Goal: Register for event/course

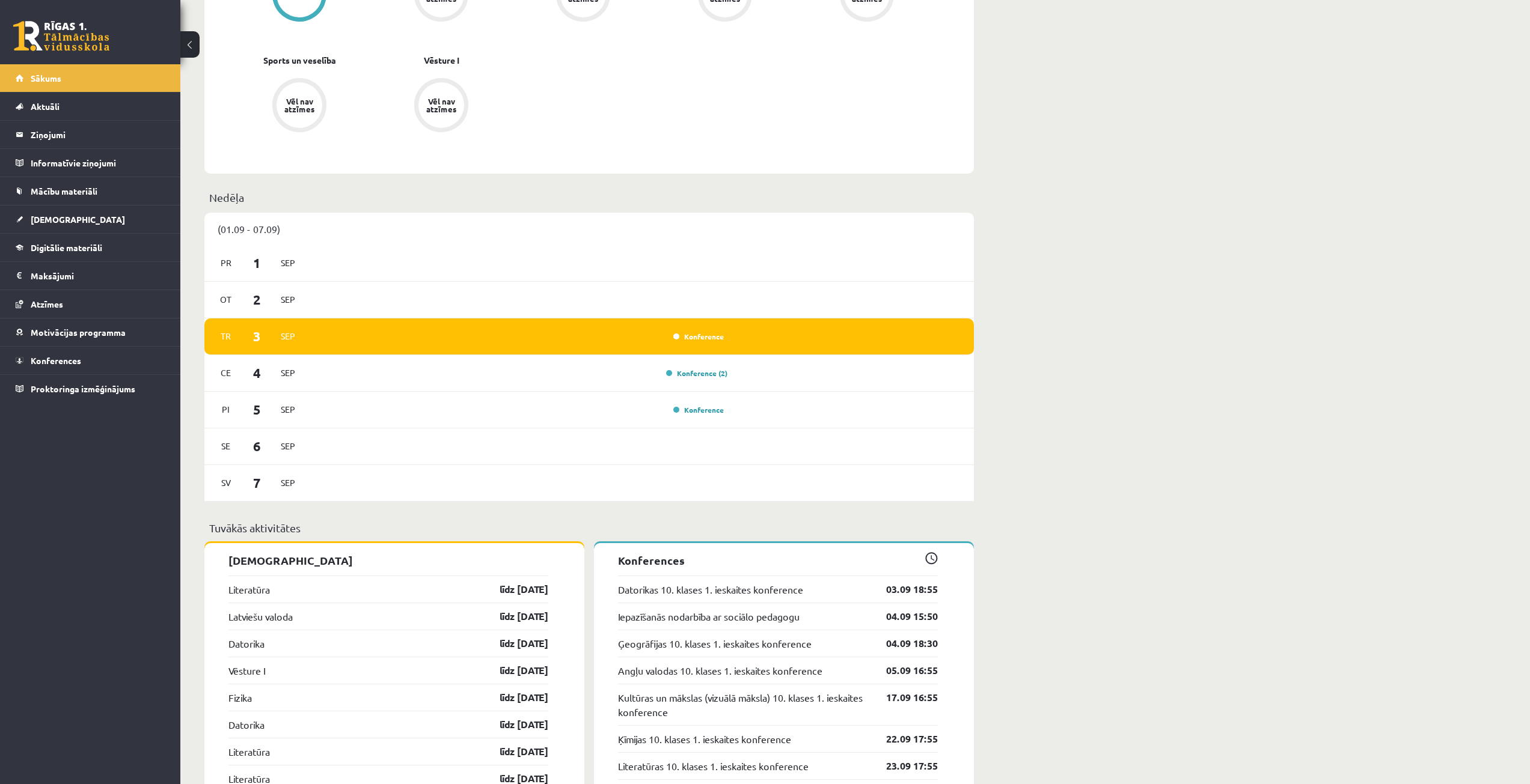
scroll to position [601, 0]
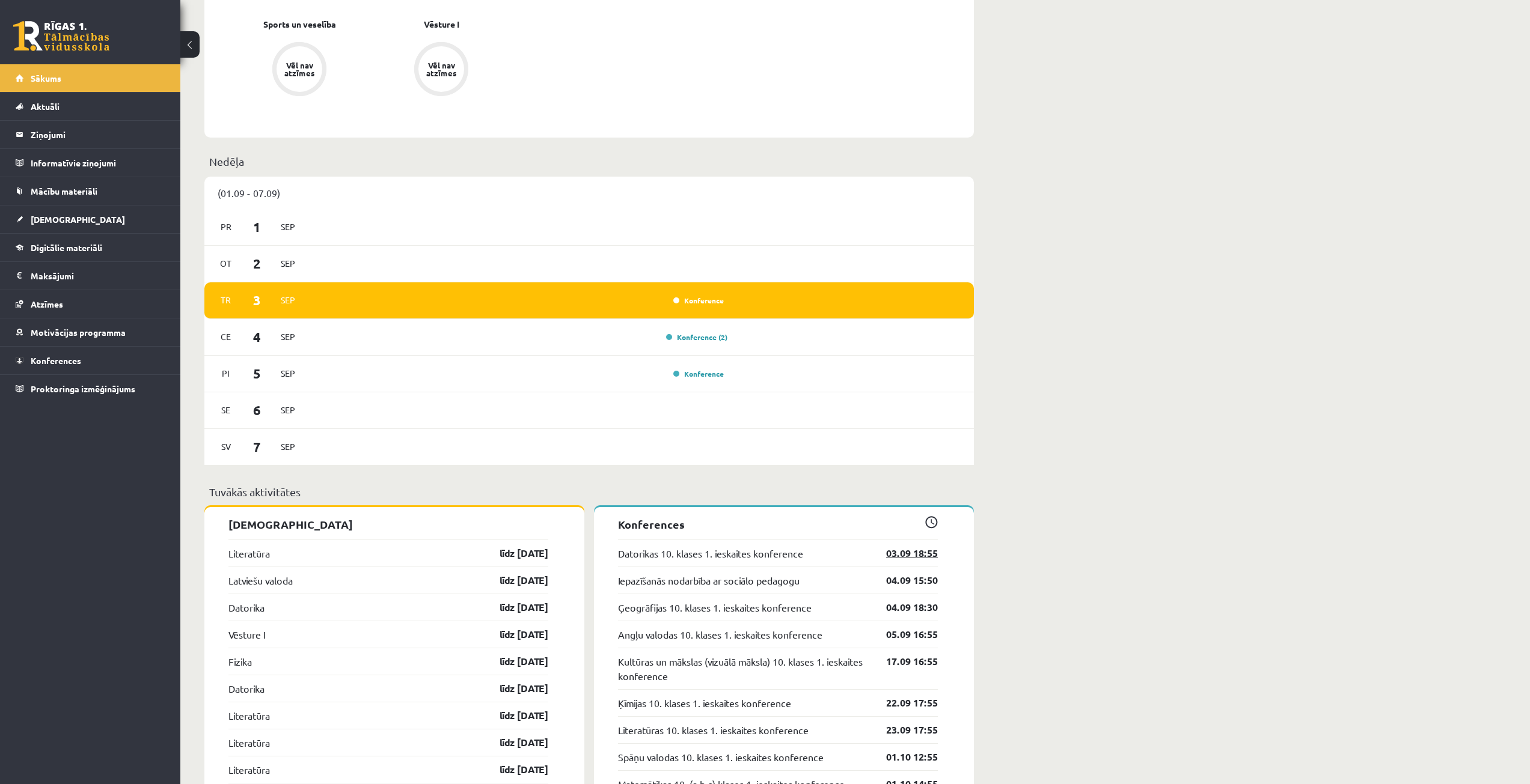
click at [891, 555] on link "03.09 18:55" at bounding box center [903, 553] width 70 height 15
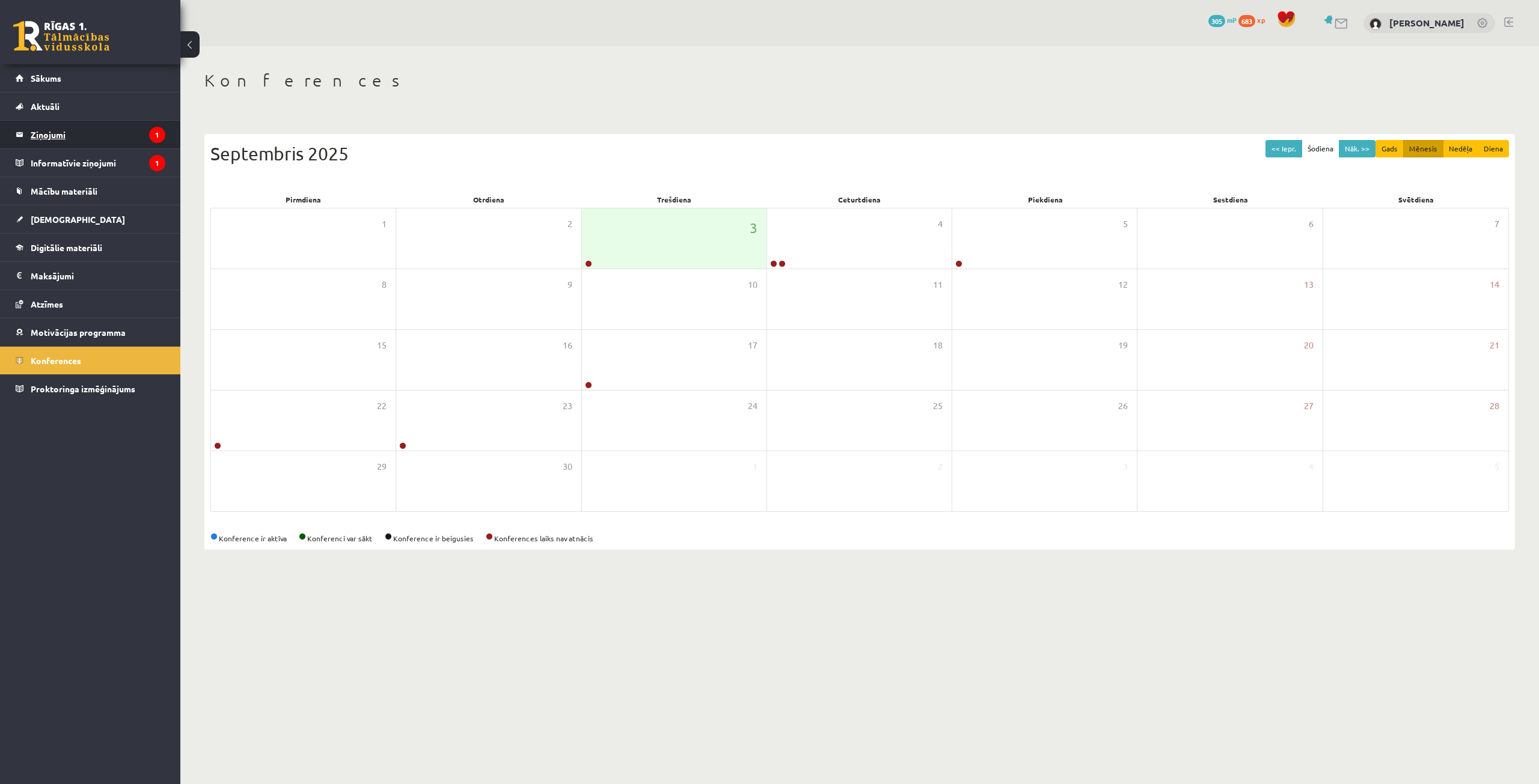
click at [118, 132] on legend "Ziņojumi 1" at bounding box center [98, 135] width 135 height 28
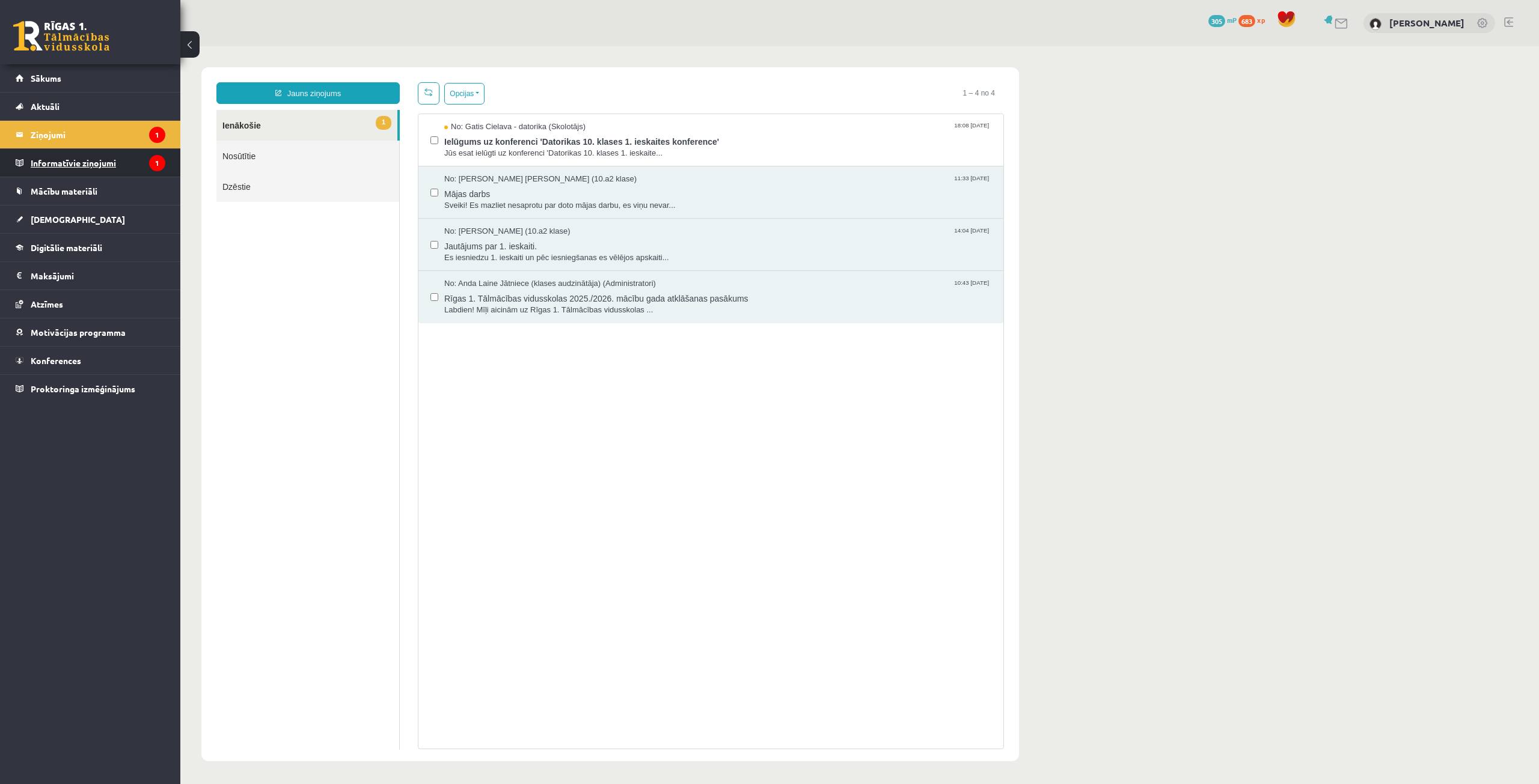
click at [100, 156] on legend "Informatīvie ziņojumi 1" at bounding box center [98, 163] width 135 height 28
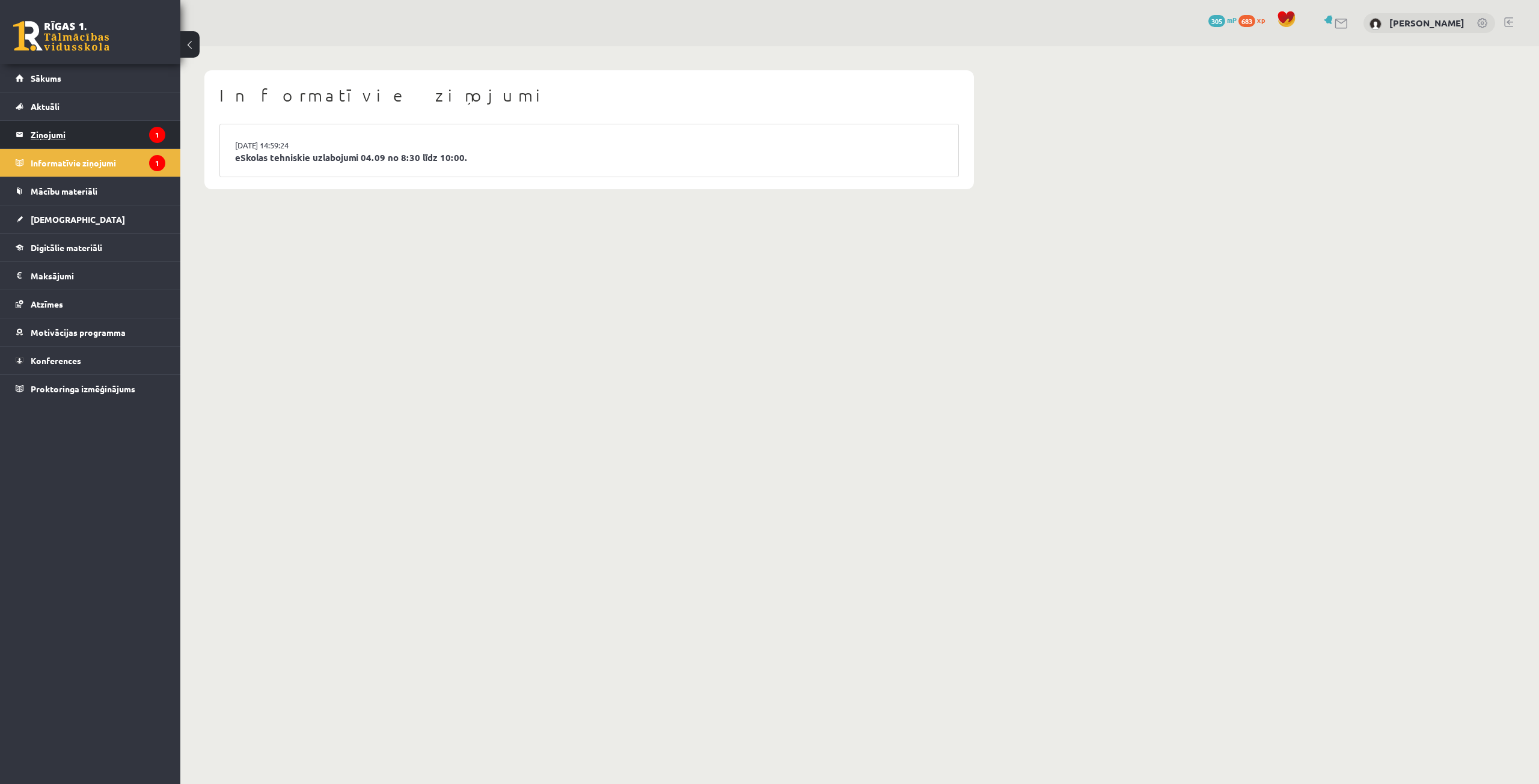
click at [111, 141] on legend "Ziņojumi 1" at bounding box center [98, 135] width 135 height 28
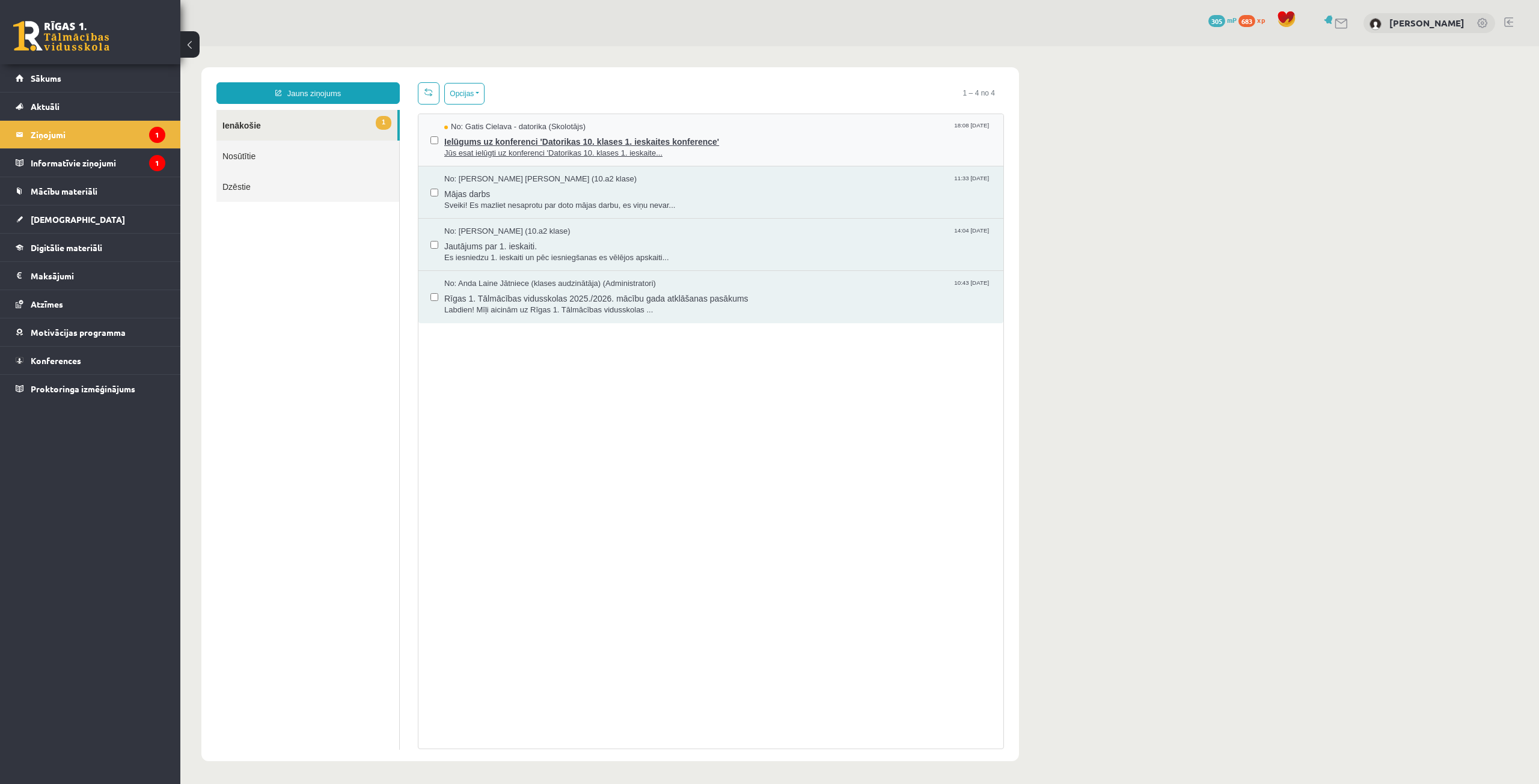
click at [604, 137] on span "Ielūgums uz konferenci 'Datorikas 10. klases 1. ieskaites konference'" at bounding box center [718, 140] width 547 height 15
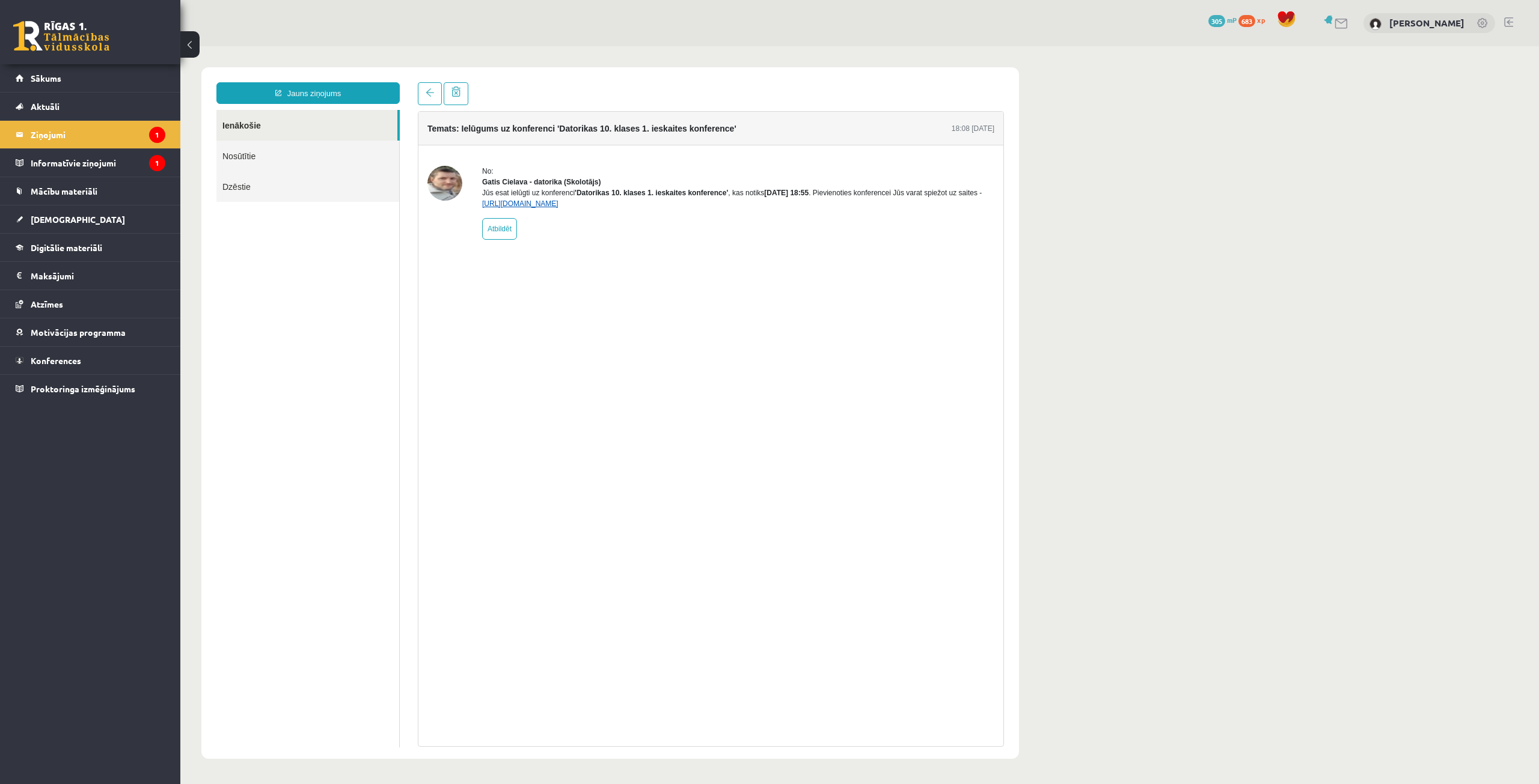
click at [515, 208] on link "[URL][DOMAIN_NAME]" at bounding box center [520, 203] width 76 height 8
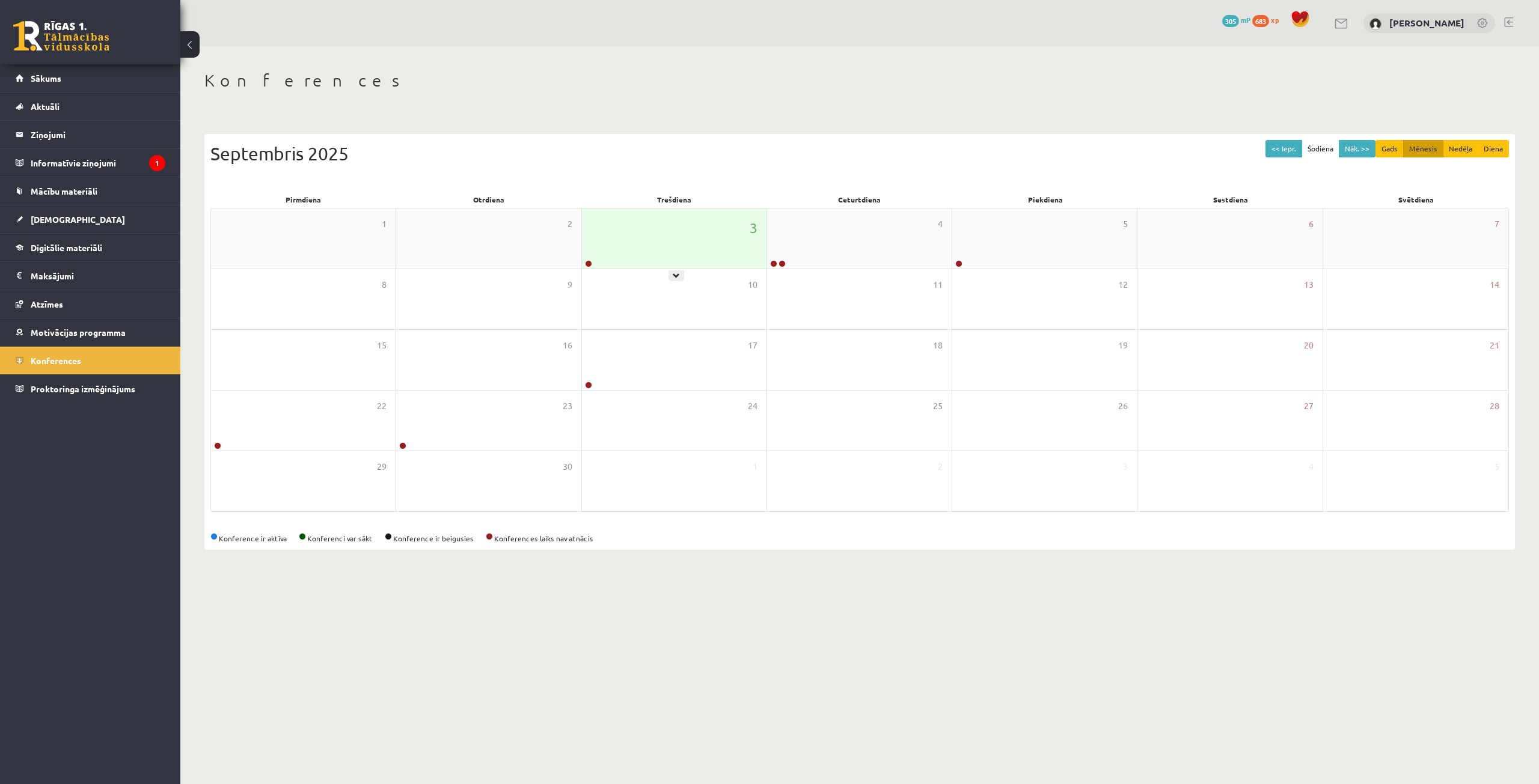
click at [627, 220] on div "3" at bounding box center [674, 238] width 184 height 60
click at [639, 243] on div "3" at bounding box center [674, 238] width 184 height 60
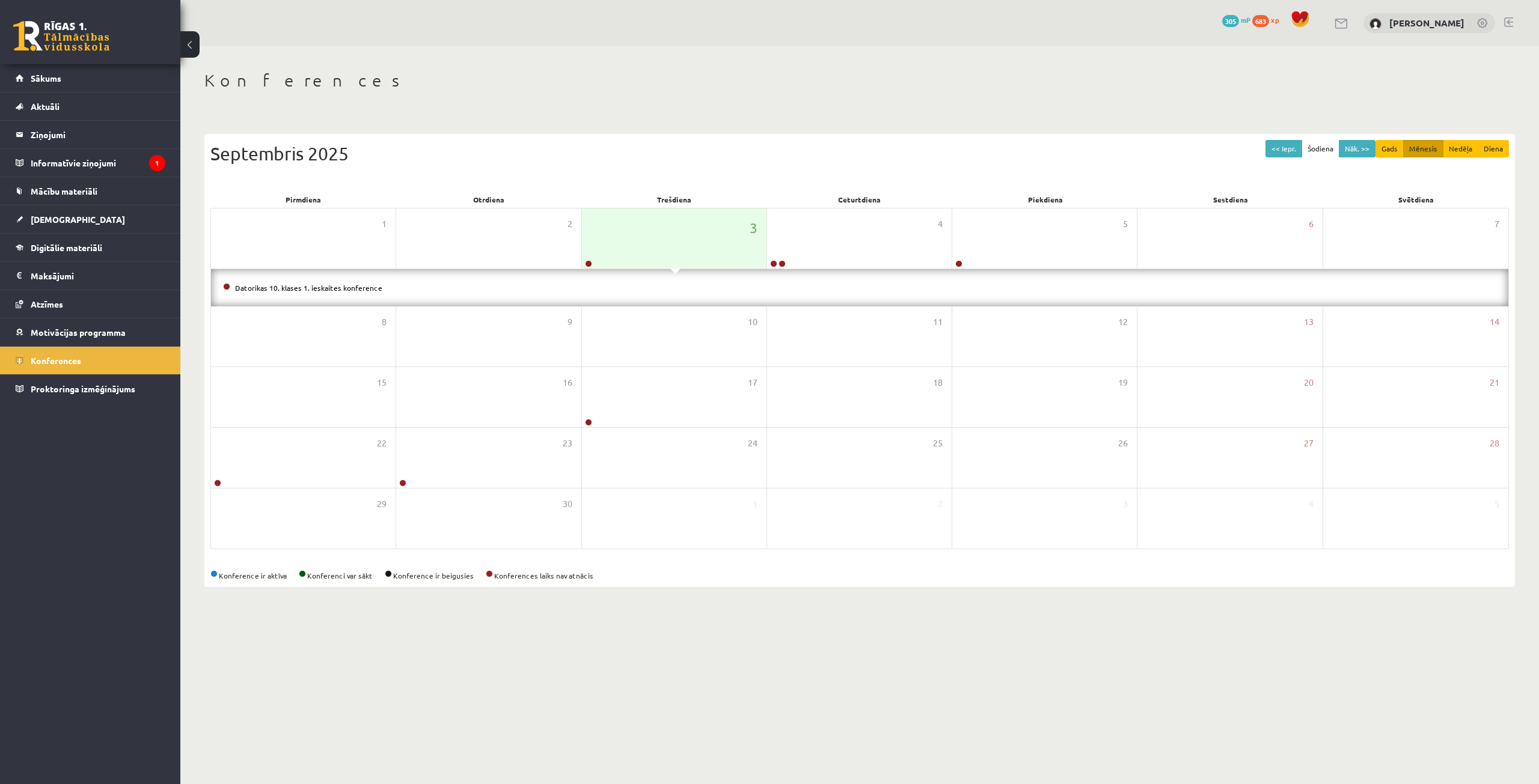
click at [1076, 269] on div "Datorikas 10. klases 1. ieskaites konference" at bounding box center [859, 288] width 1297 height 37
click at [358, 284] on link "Datorikas 10. klases 1. ieskaites konference" at bounding box center [309, 287] width 147 height 10
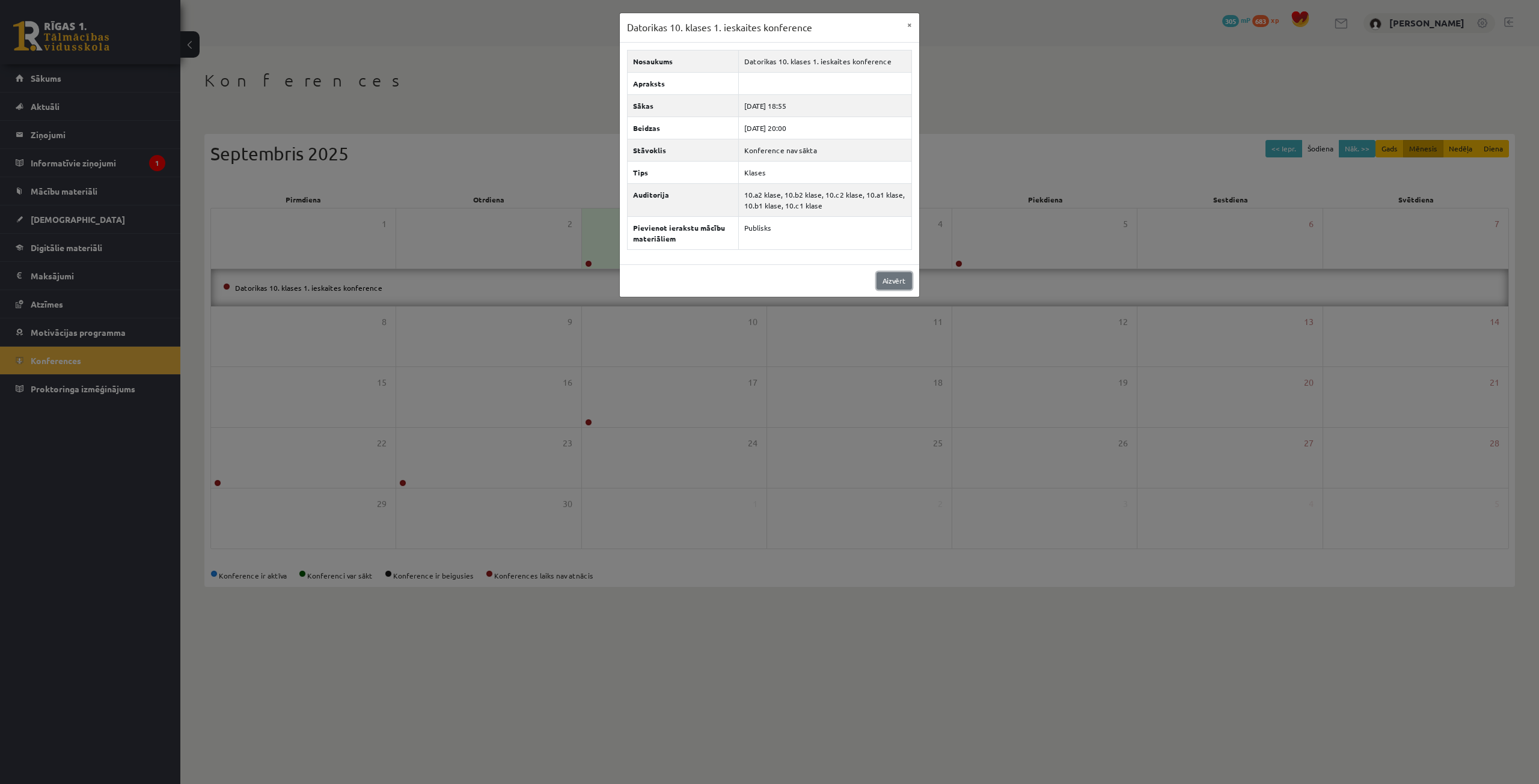
click at [903, 279] on link "Aizvērt" at bounding box center [894, 280] width 36 height 17
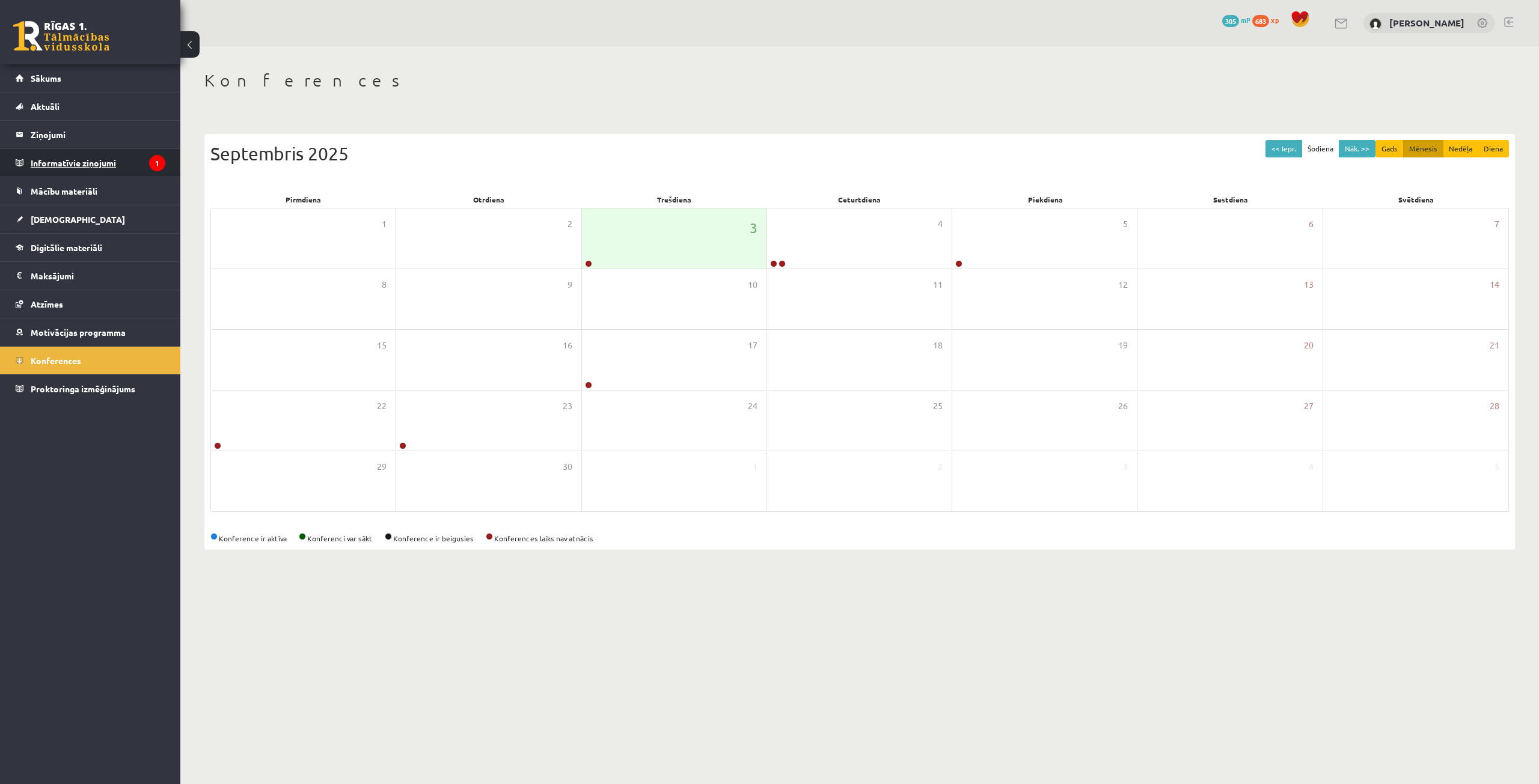
click at [154, 159] on icon "1" at bounding box center [158, 163] width 17 height 17
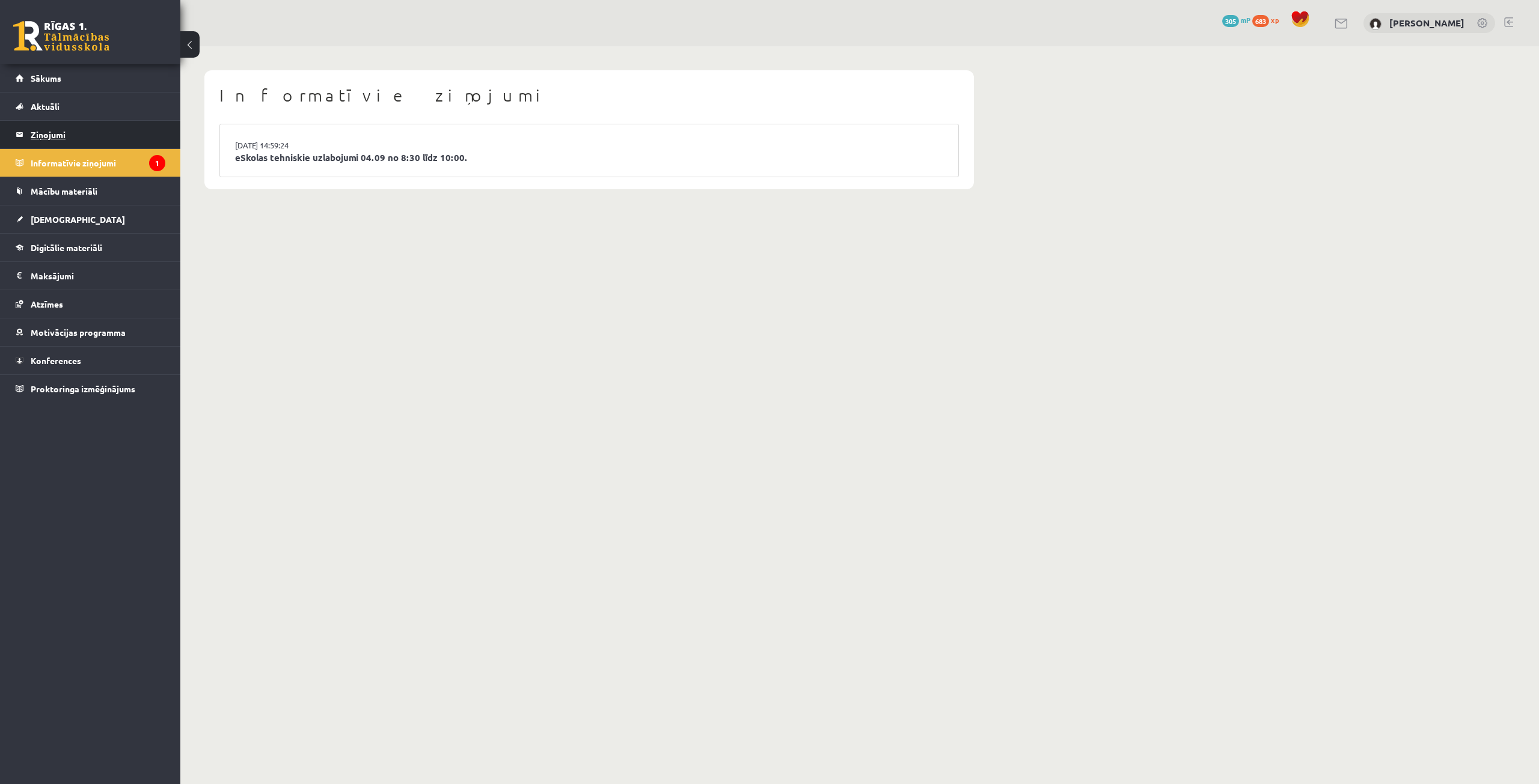
click at [110, 129] on legend "Ziņojumi 0" at bounding box center [98, 135] width 135 height 28
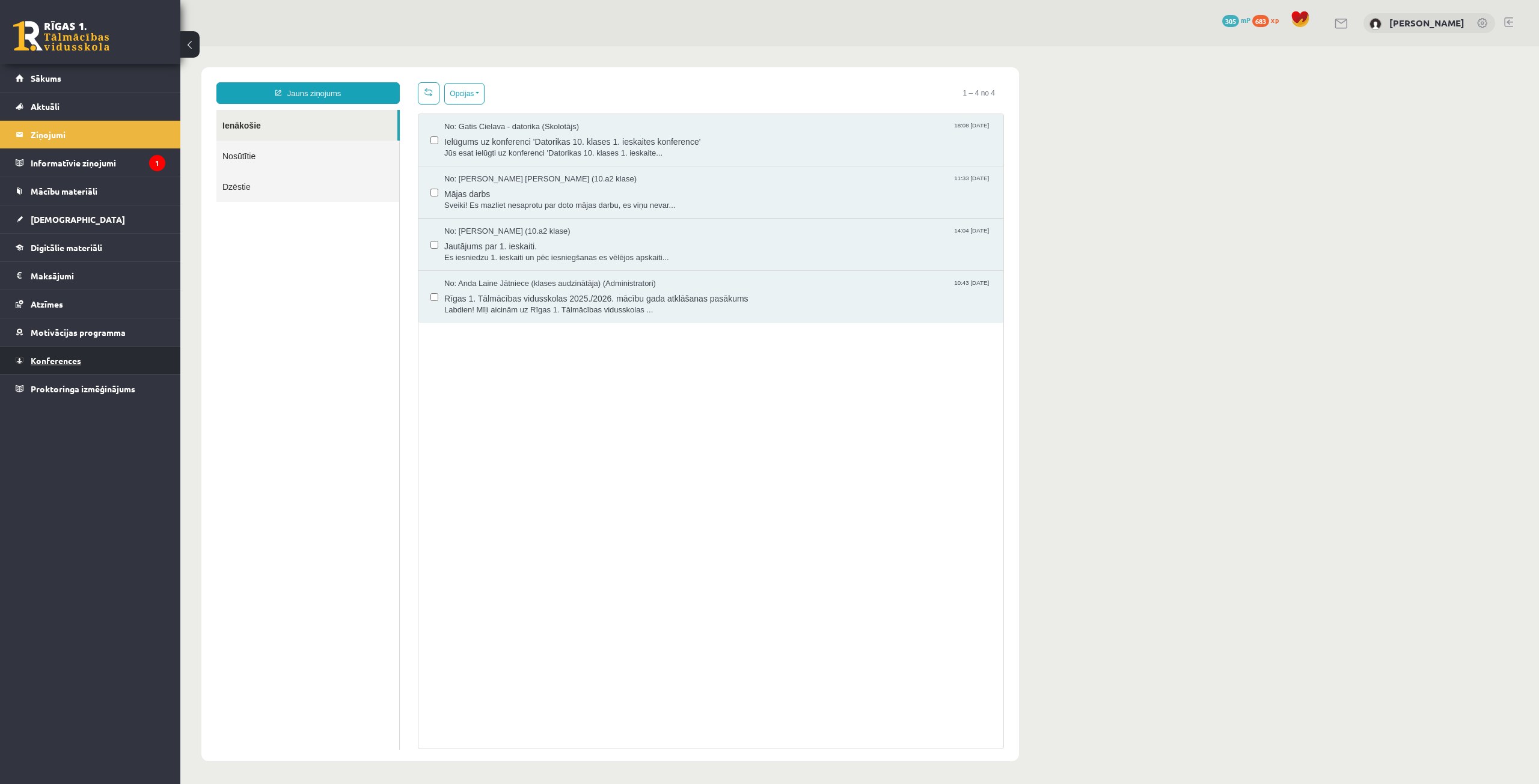
click at [114, 357] on link "Konferences" at bounding box center [90, 361] width 149 height 28
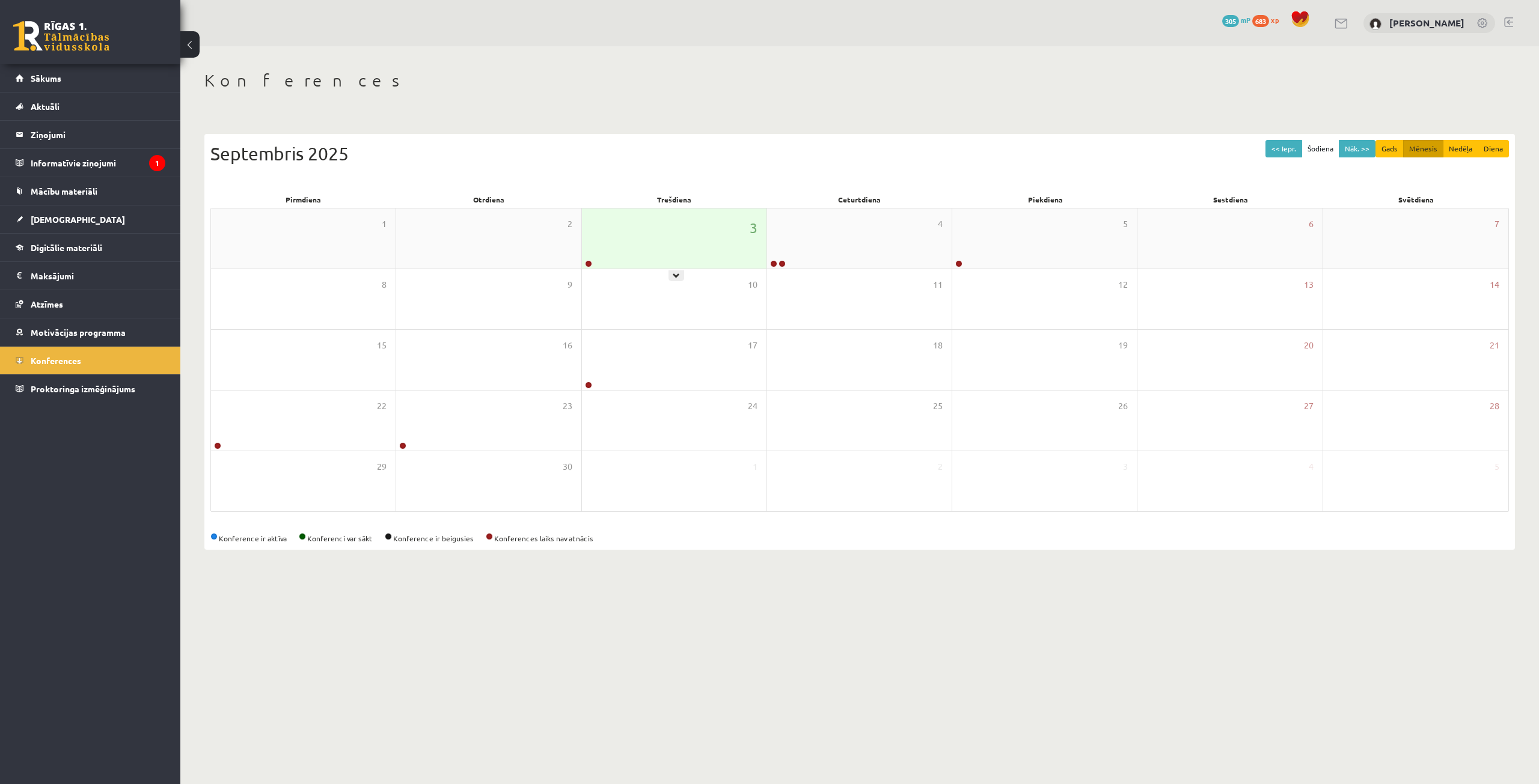
click at [641, 237] on div "3" at bounding box center [674, 238] width 184 height 60
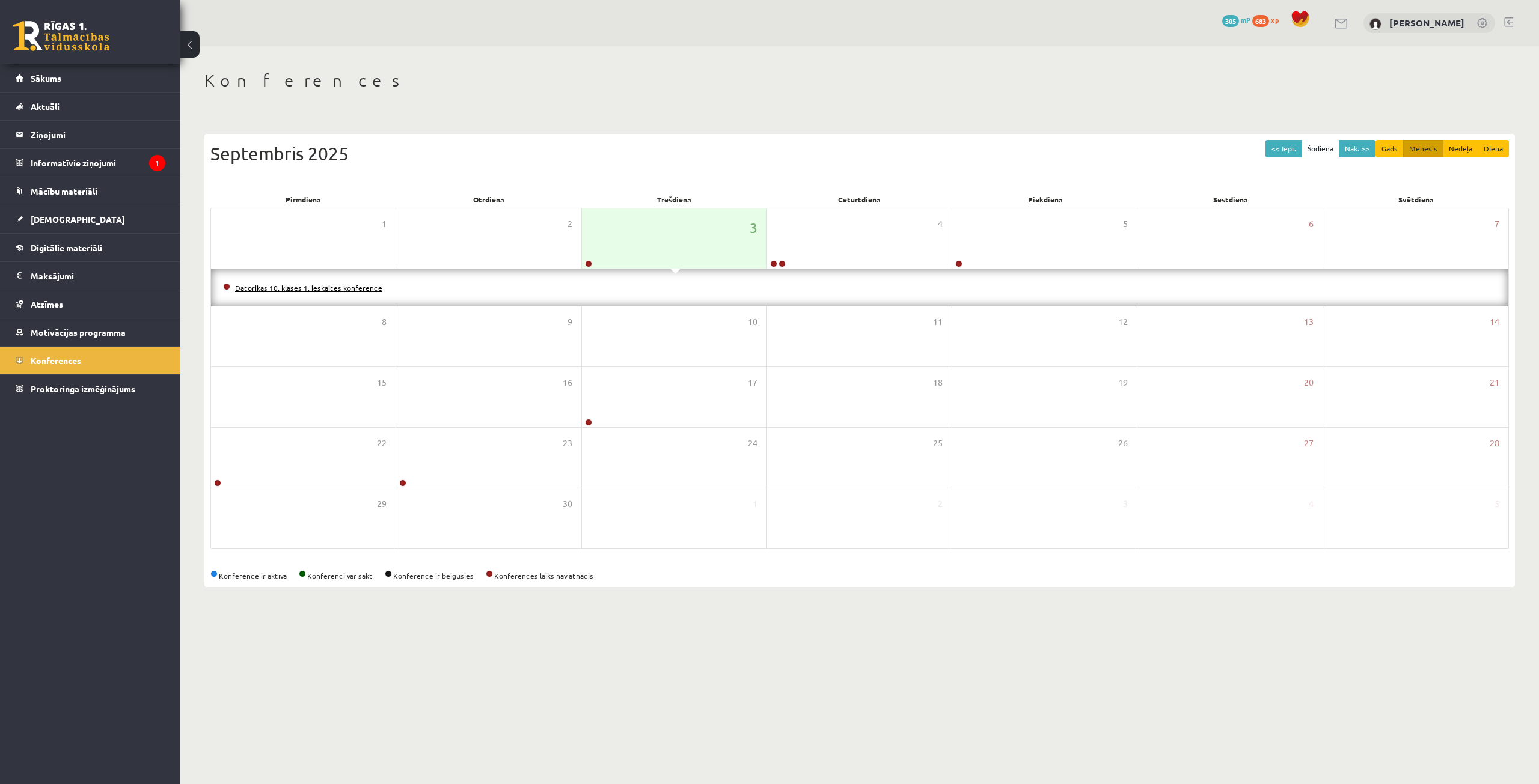
click at [330, 286] on link "Datorikas 10. klases 1. ieskaites konference" at bounding box center [309, 287] width 147 height 10
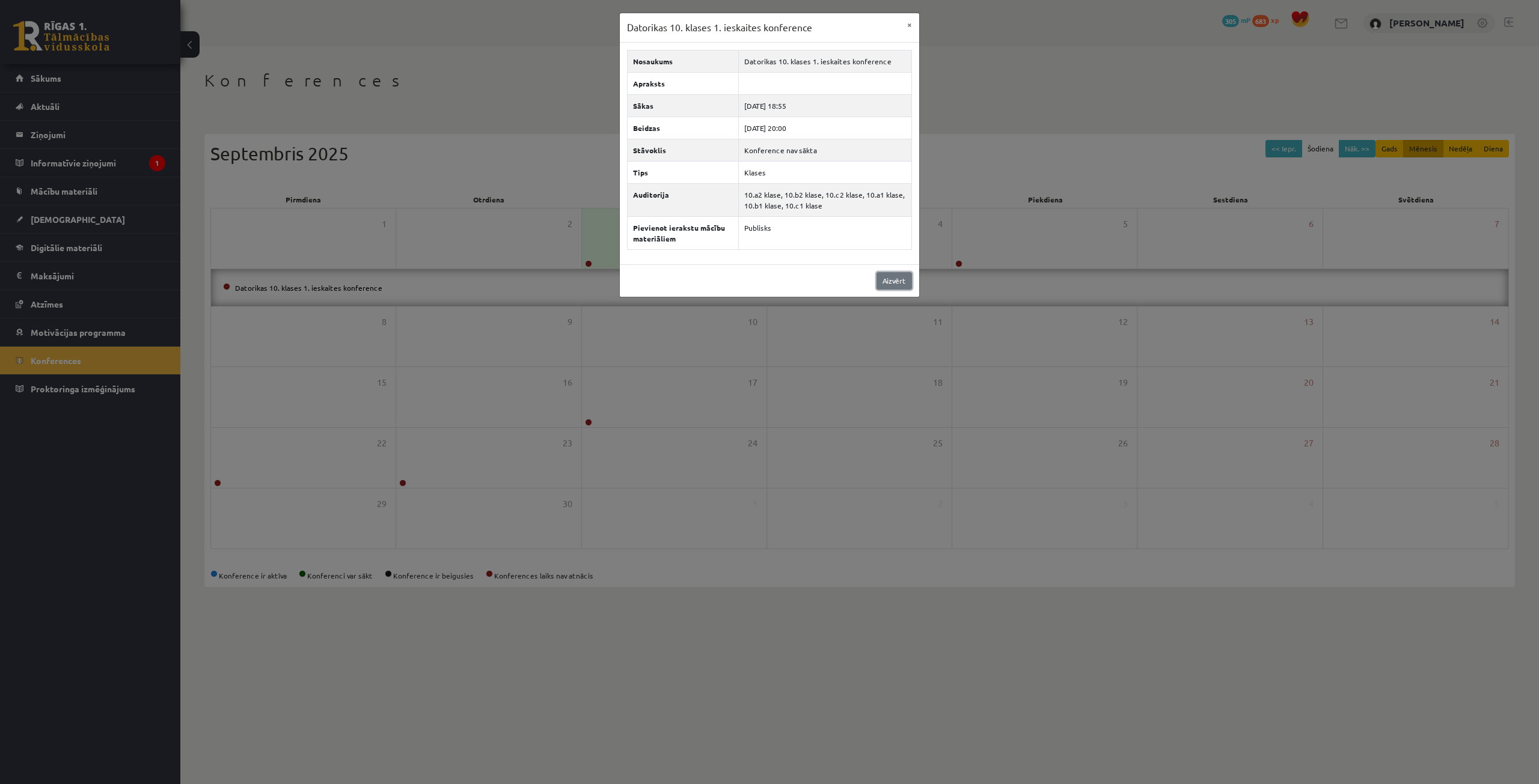
click at [894, 283] on link "Aizvērt" at bounding box center [894, 280] width 36 height 17
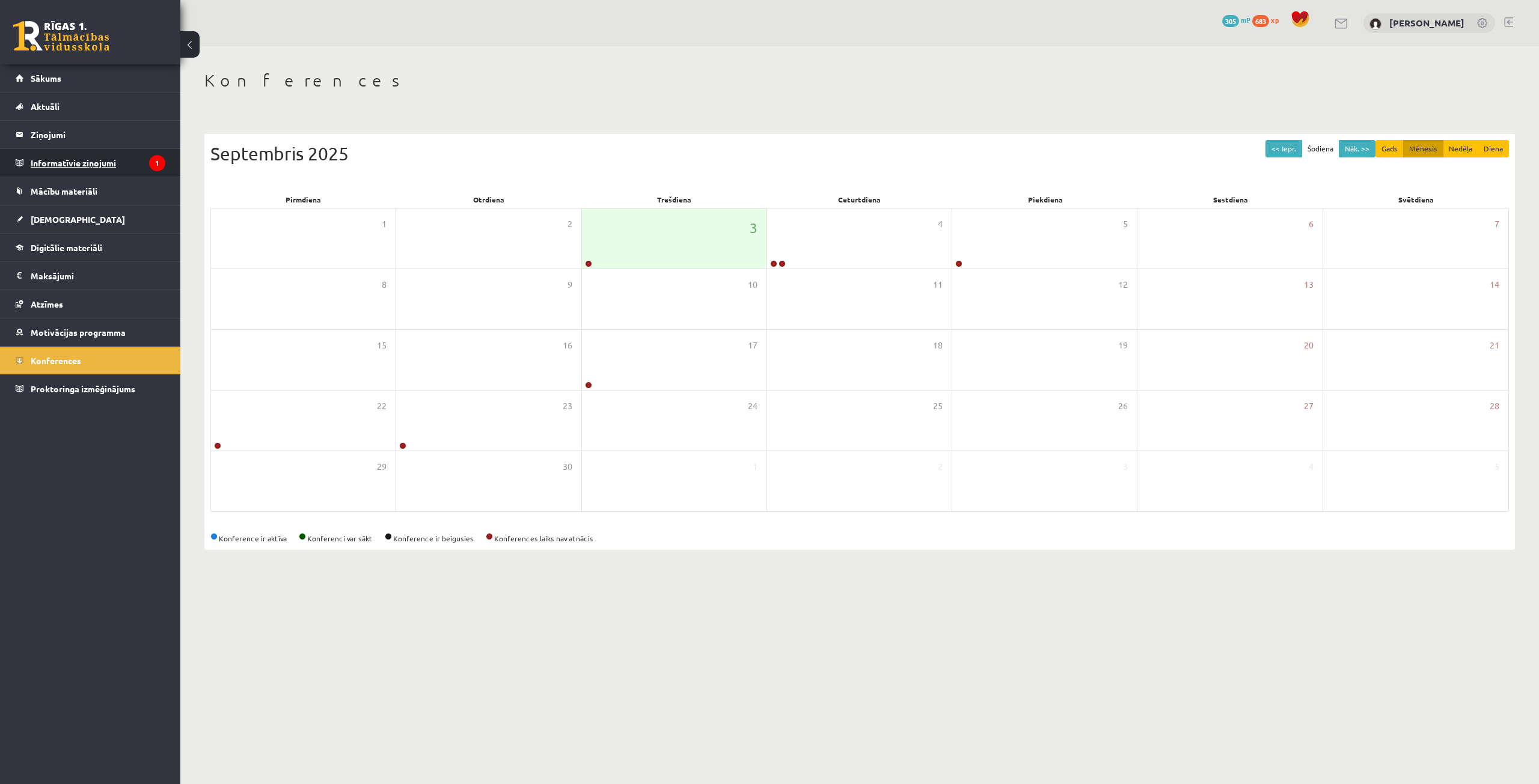
click at [122, 156] on legend "Informatīvie ziņojumi 1" at bounding box center [98, 163] width 135 height 28
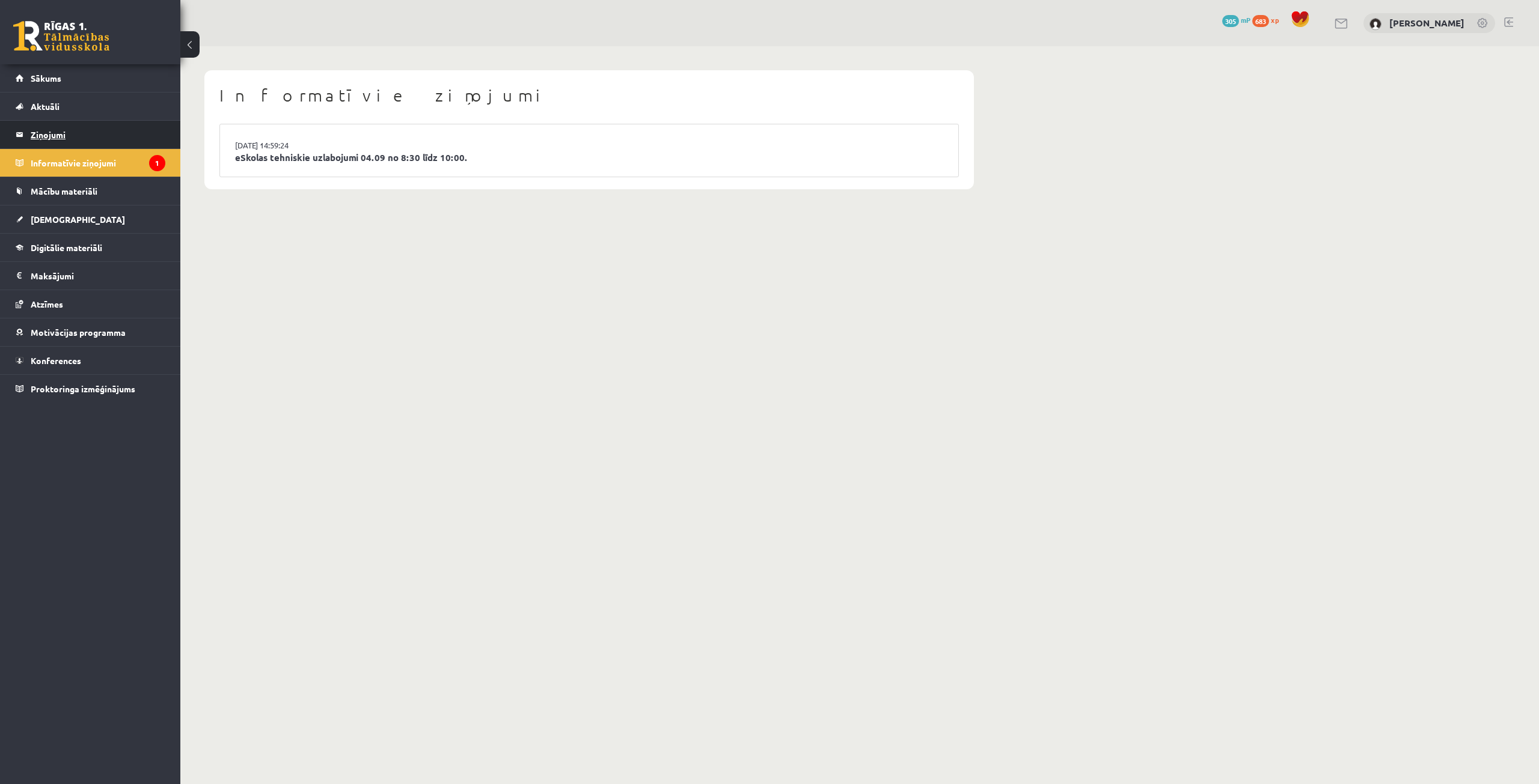
click at [62, 134] on legend "Ziņojumi 0" at bounding box center [98, 135] width 135 height 28
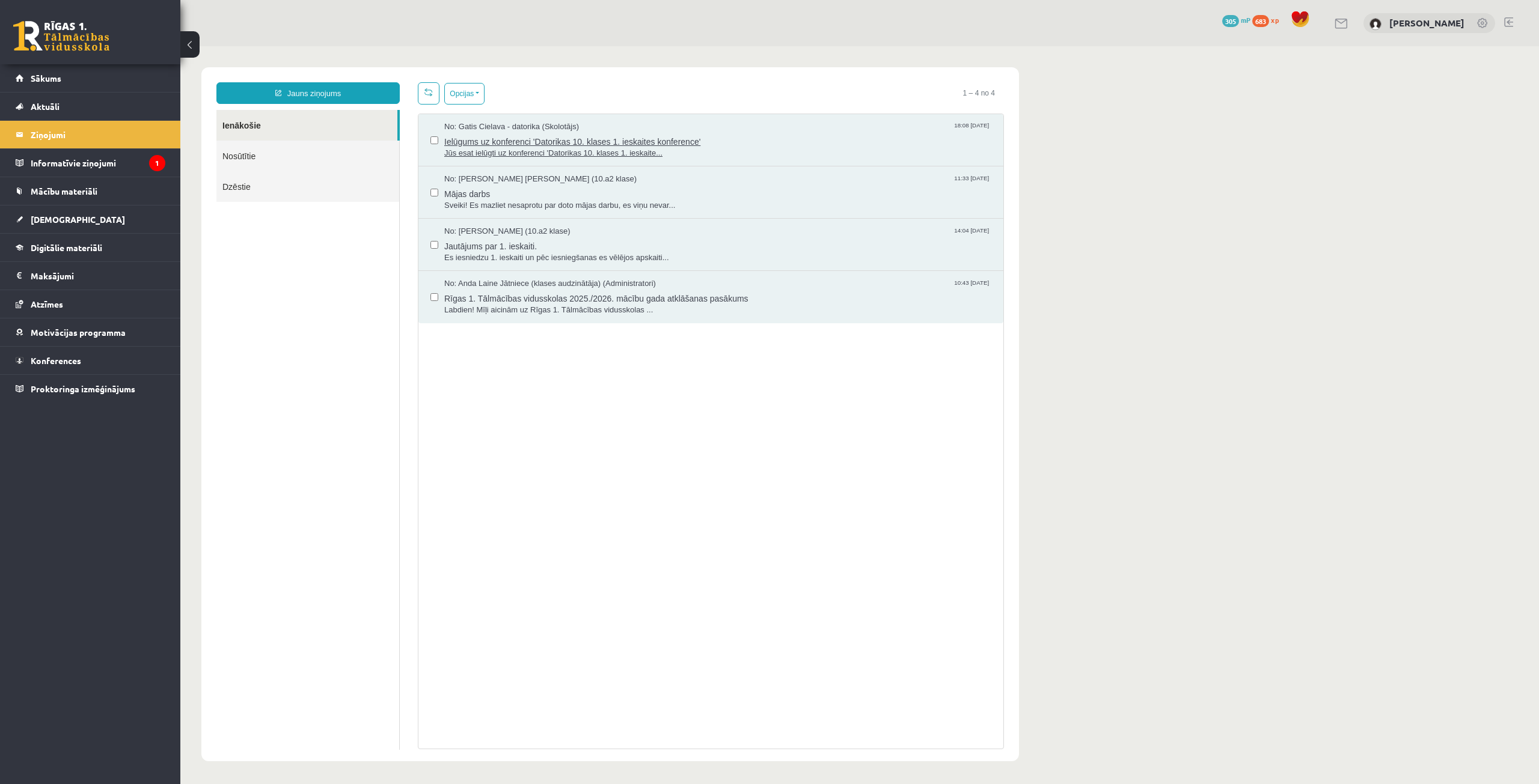
click at [650, 139] on span "Ielūgums uz konferenci 'Datorikas 10. klases 1. ieskaites konference'" at bounding box center [718, 140] width 547 height 15
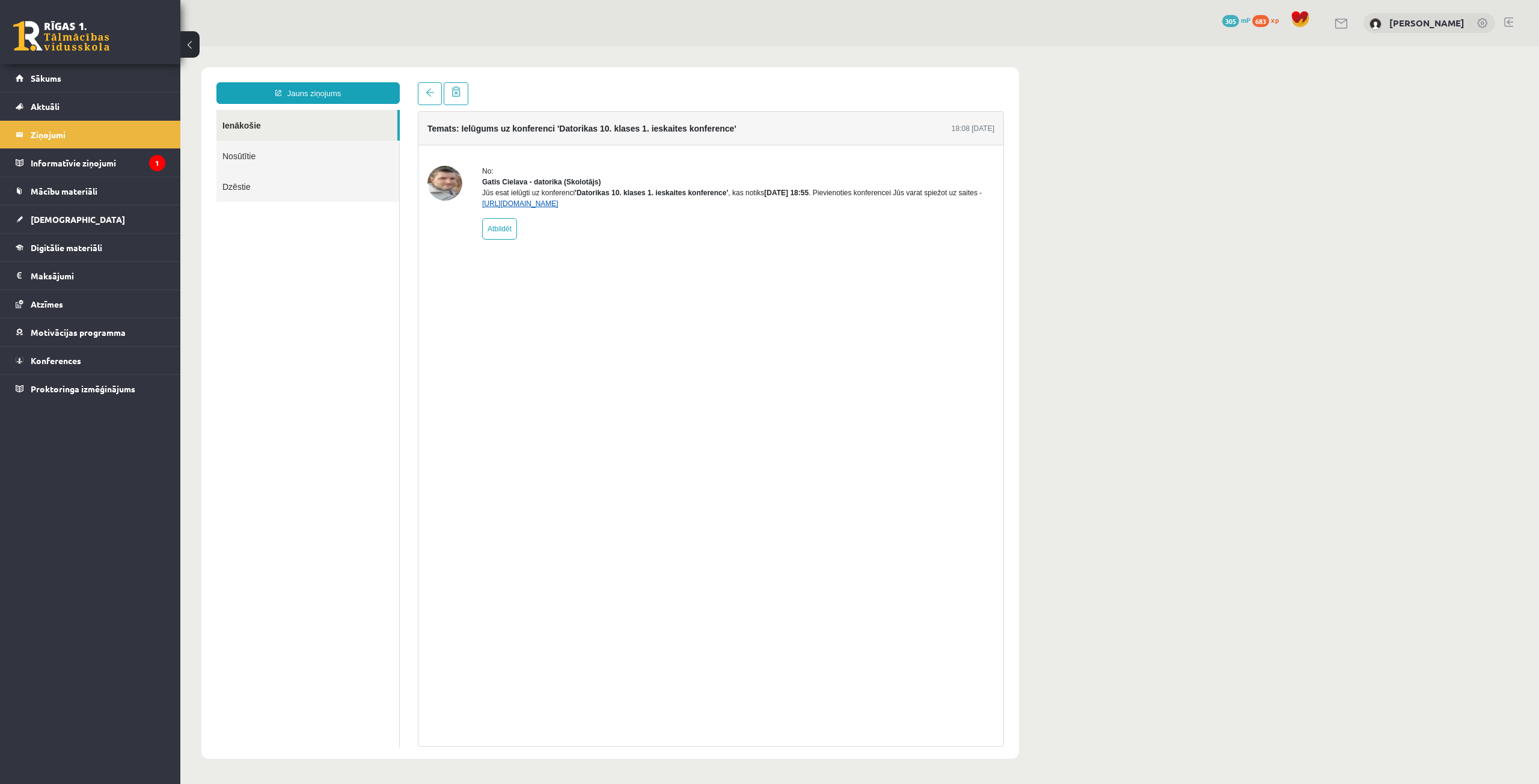
click at [559, 208] on link "https://eskola.r1tv.lv/conferences/4490/join" at bounding box center [520, 203] width 76 height 8
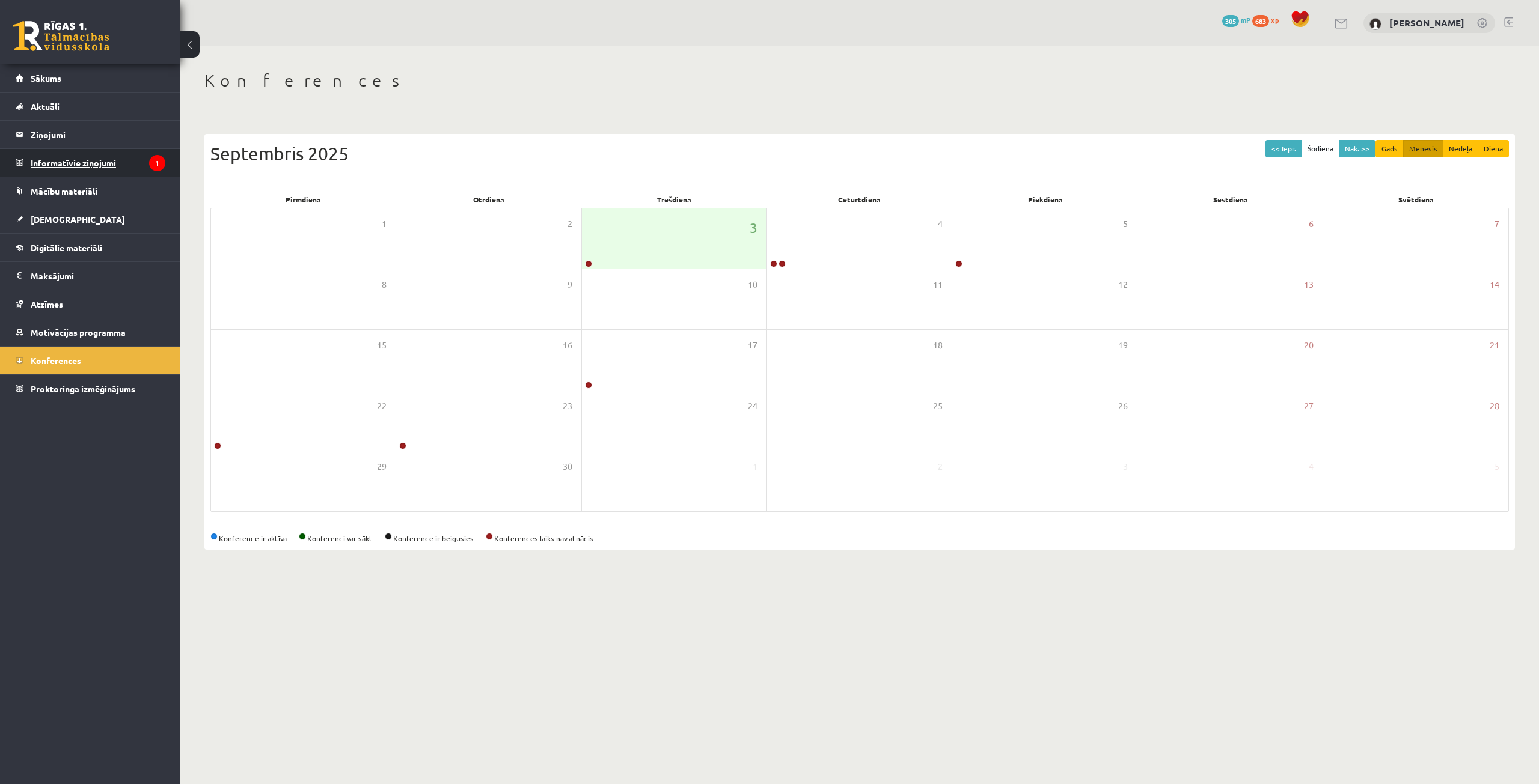
click at [135, 156] on legend "Informatīvie ziņojumi 1" at bounding box center [98, 163] width 135 height 28
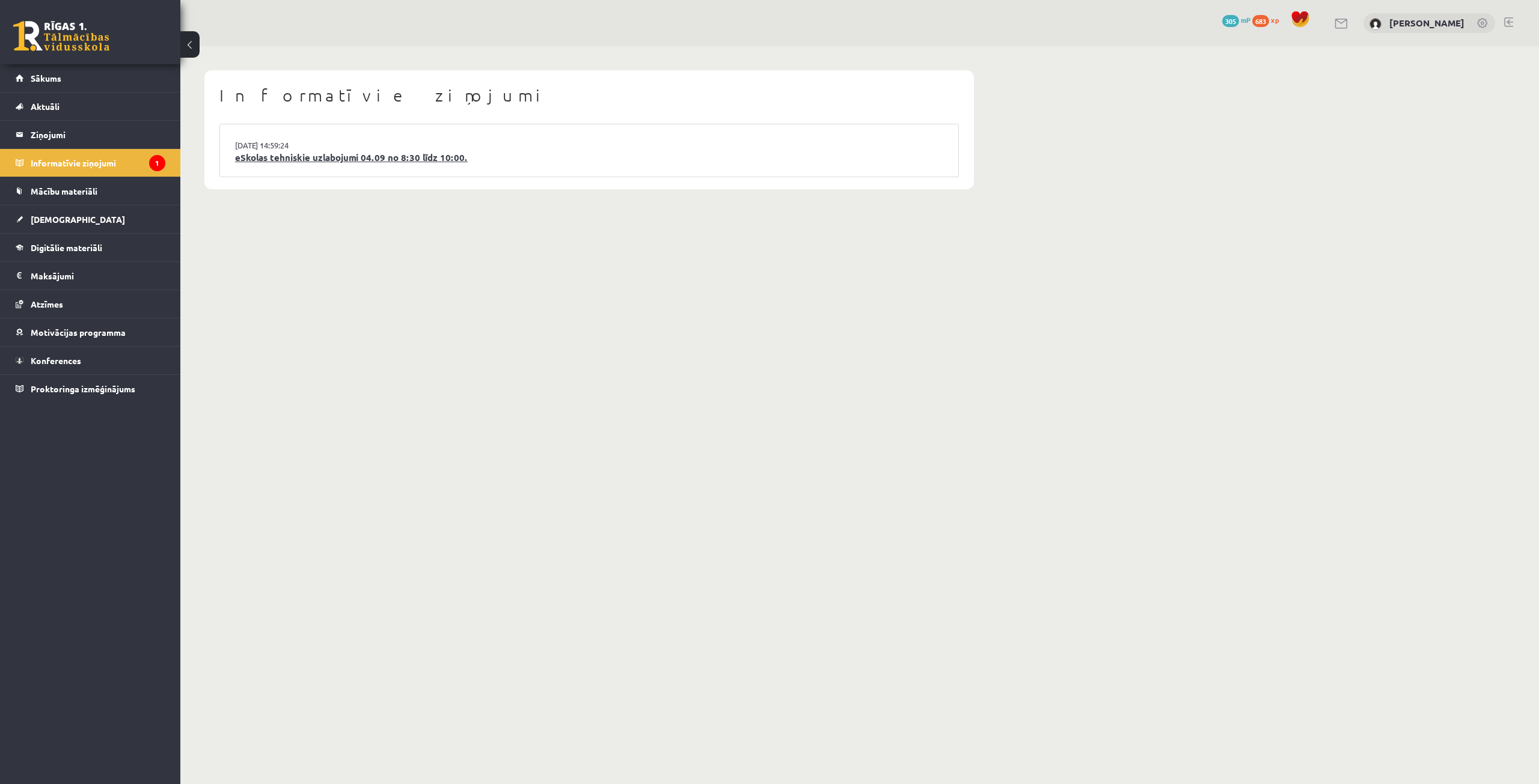
click at [400, 160] on link "eSkolas tehniskie uzlabojumi 04.09 no 8:30 līdz 10:00." at bounding box center [589, 158] width 708 height 14
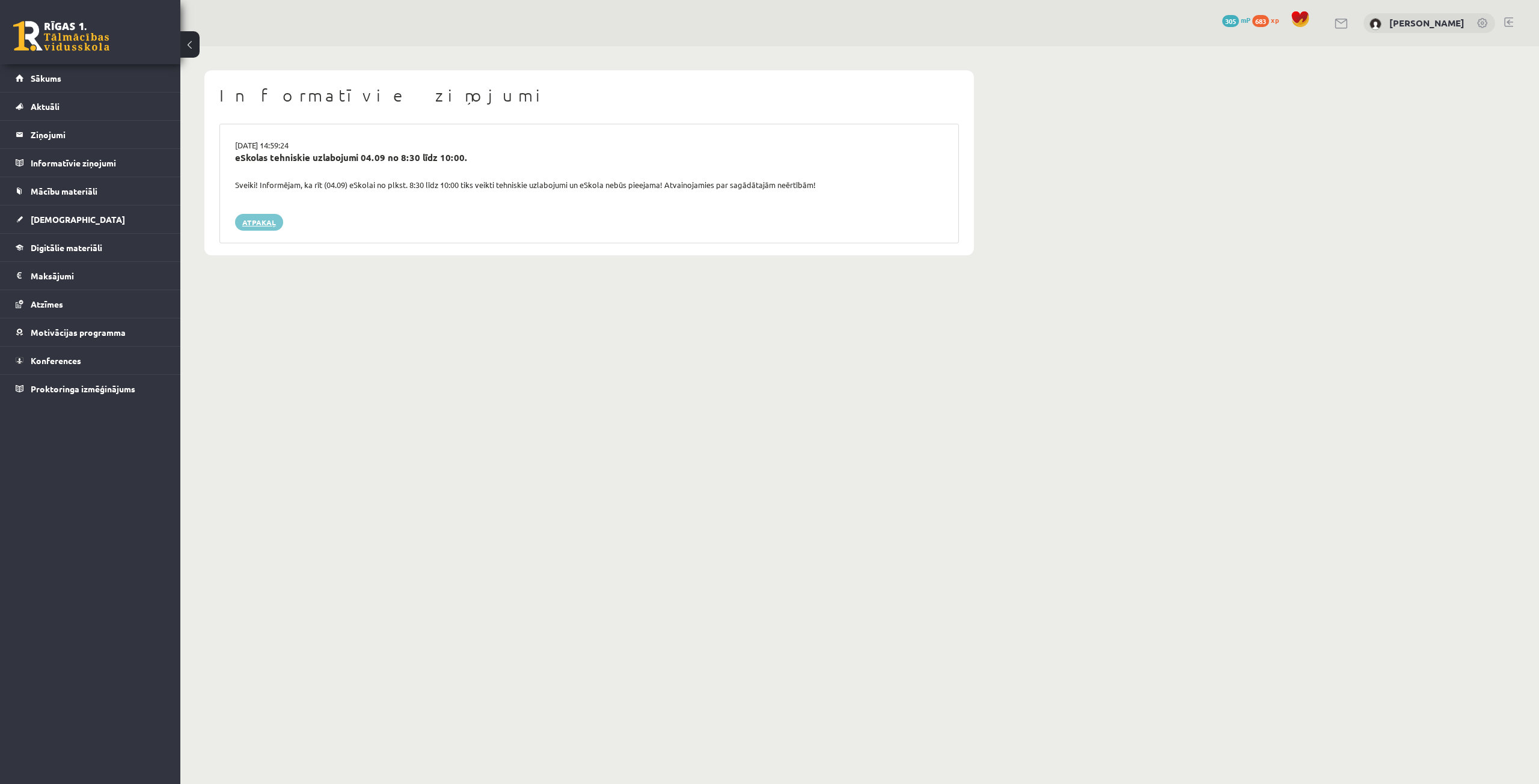
click at [254, 225] on link "Atpakaļ" at bounding box center [259, 222] width 48 height 17
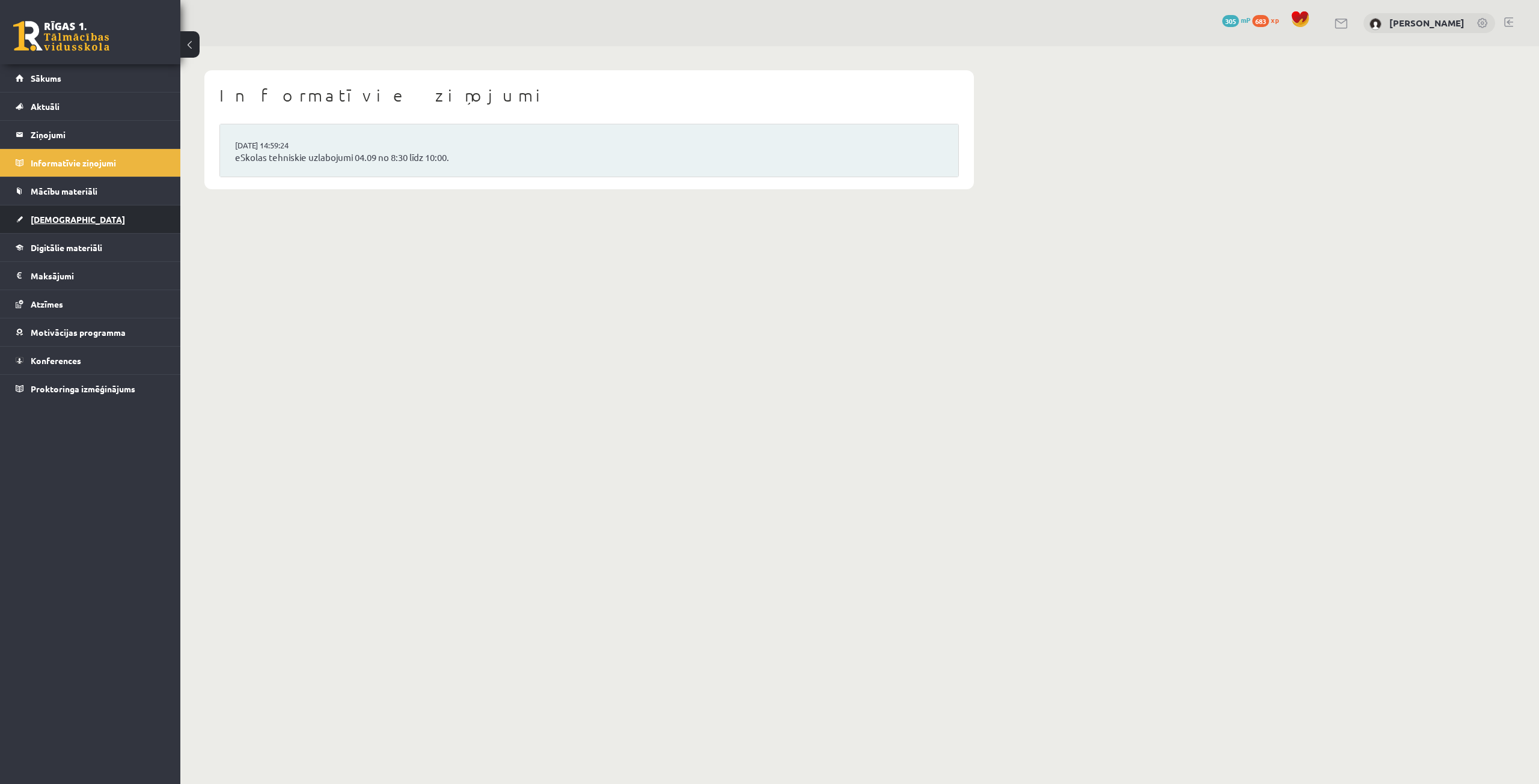
click at [91, 222] on link "[DEMOGRAPHIC_DATA]" at bounding box center [90, 219] width 149 height 28
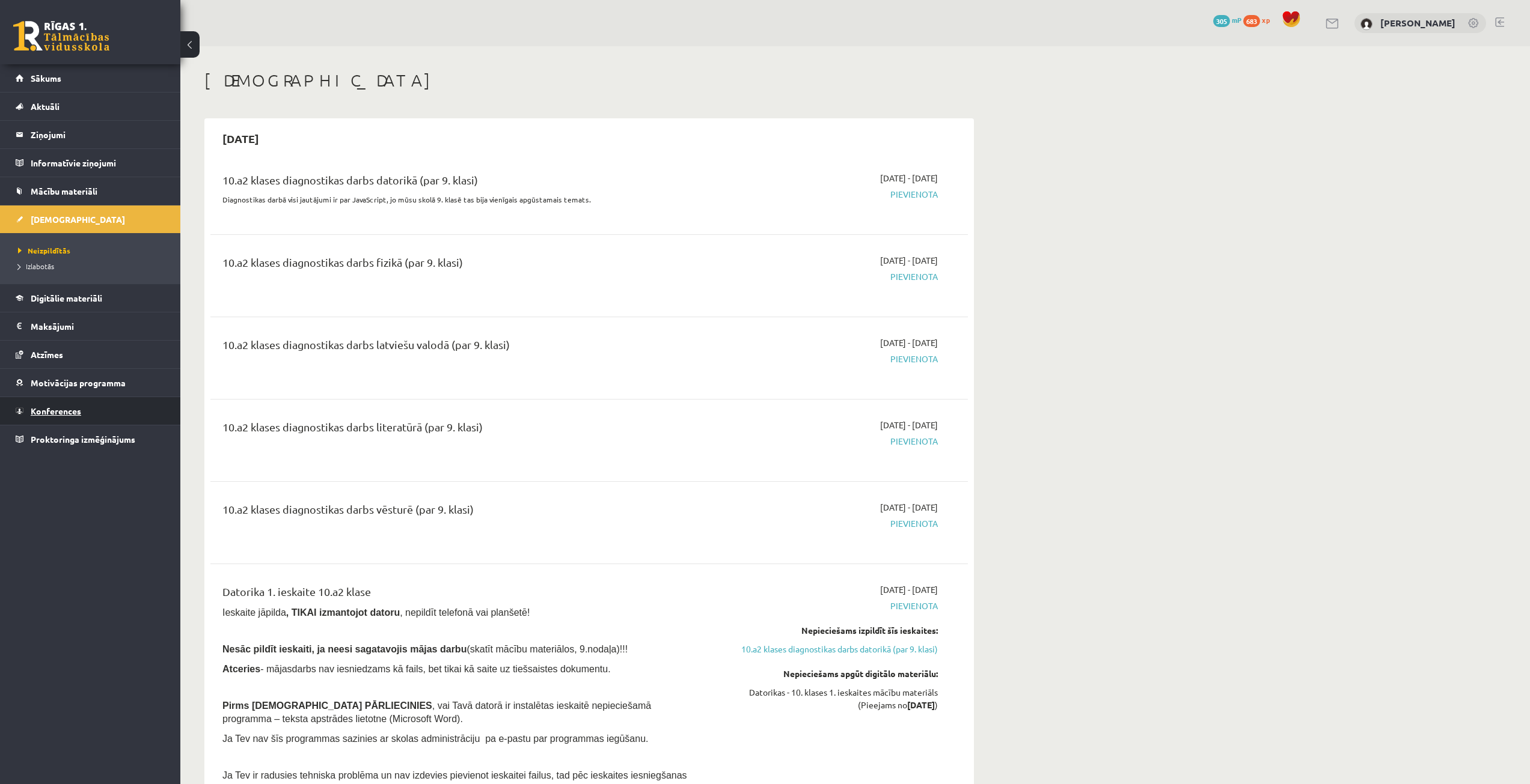
click at [97, 403] on link "Konferences" at bounding box center [90, 411] width 149 height 28
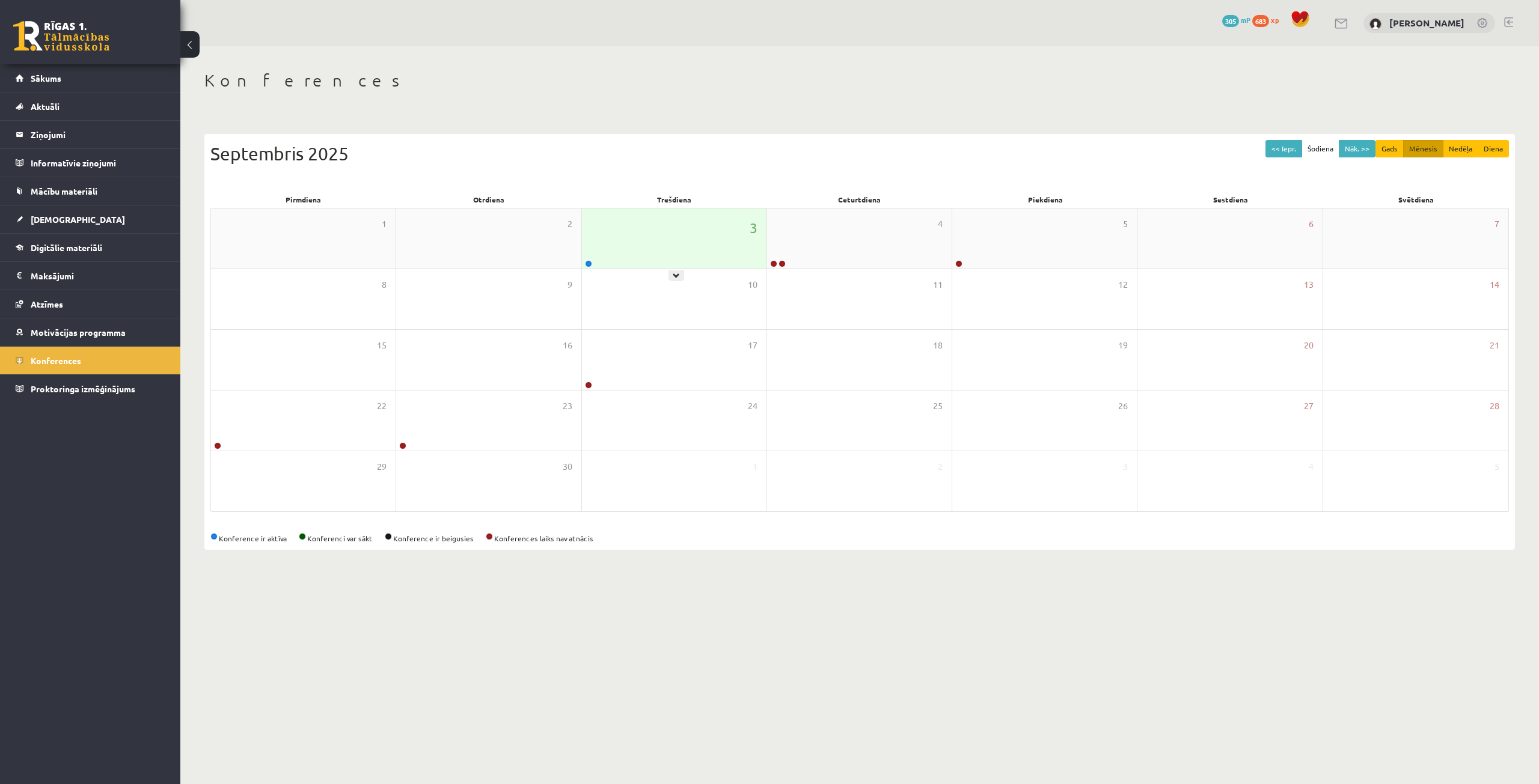
click at [596, 246] on div "3" at bounding box center [674, 238] width 184 height 60
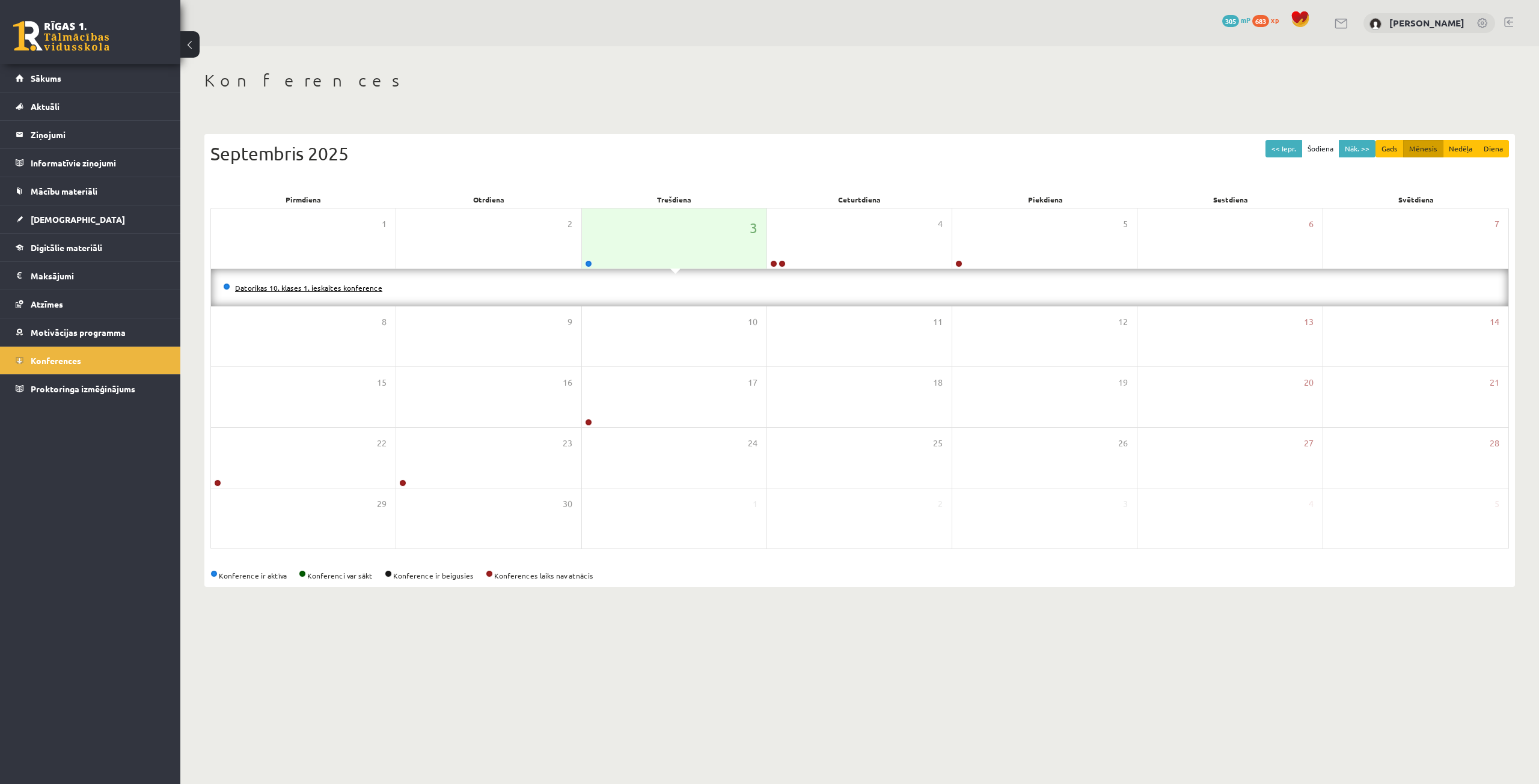
click at [322, 284] on link "Datorikas 10. klases 1. ieskaites konference" at bounding box center [309, 287] width 147 height 10
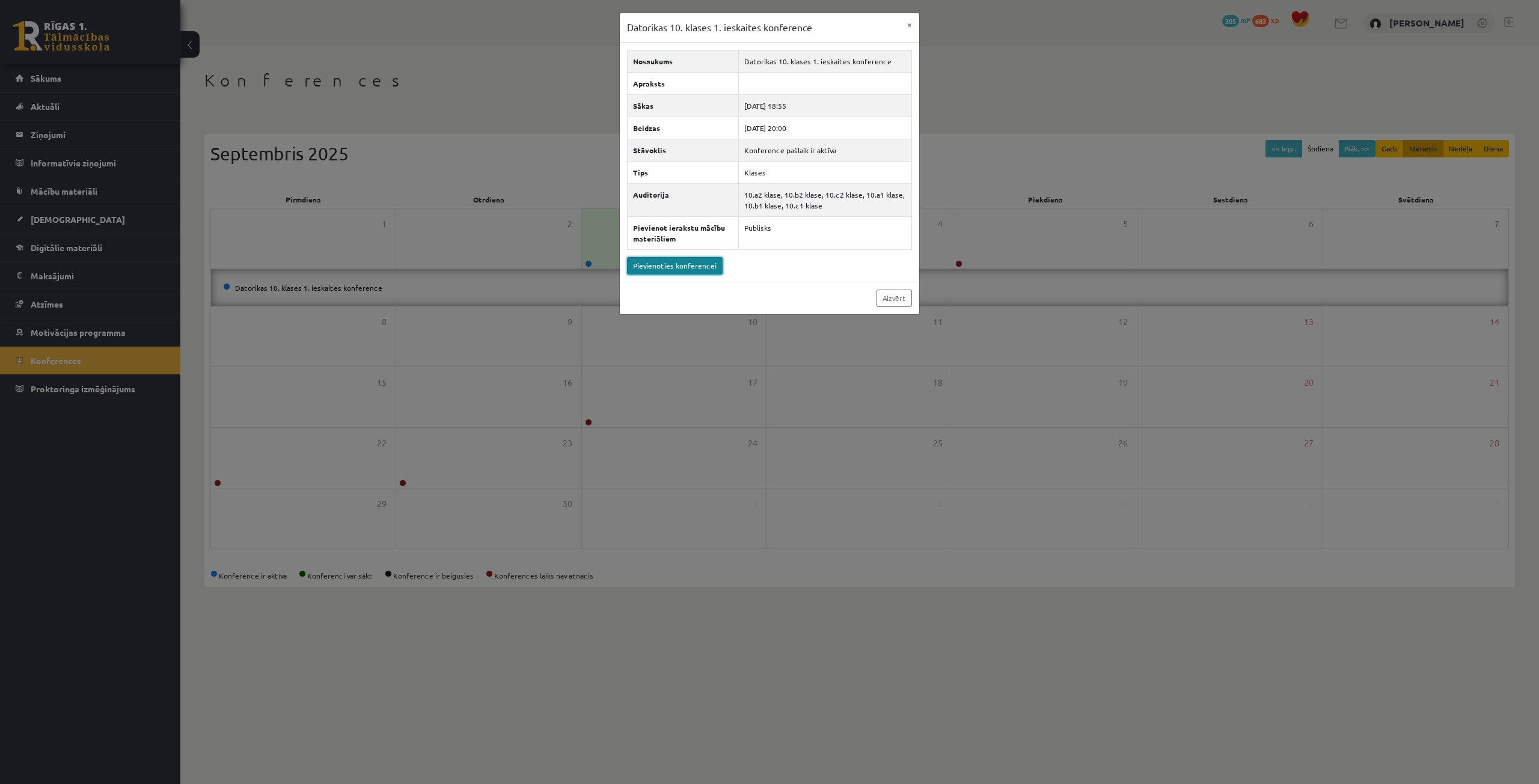
click at [683, 267] on link "Pievienoties konferencei" at bounding box center [674, 266] width 95 height 17
